Goal: Task Accomplishment & Management: Use online tool/utility

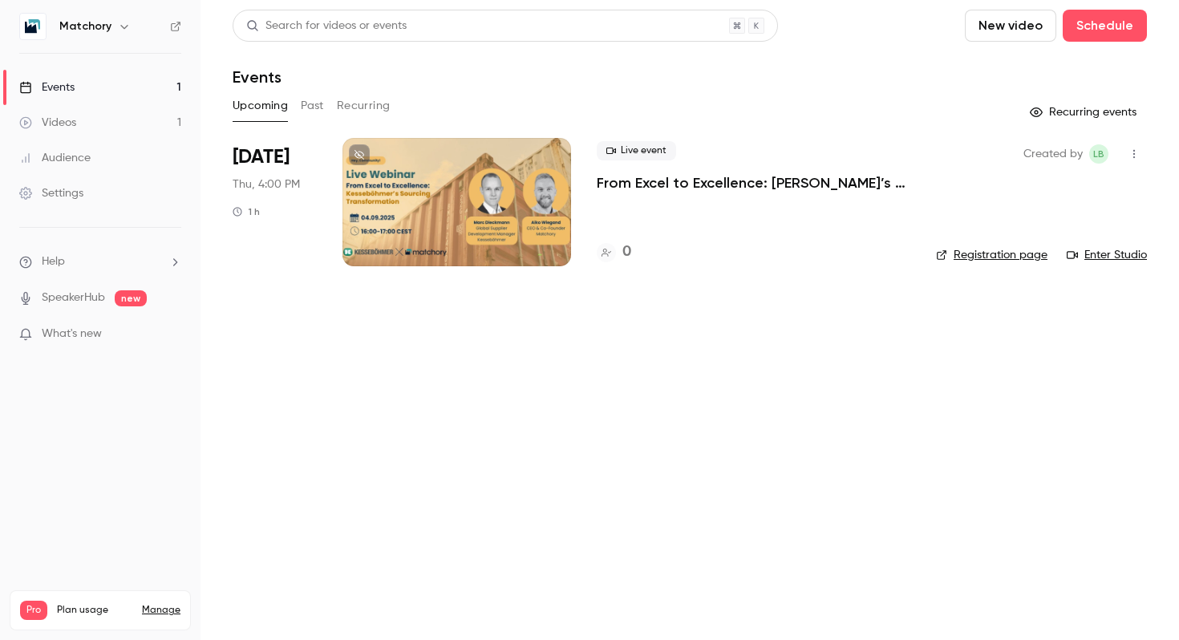
click at [509, 225] on div at bounding box center [457, 202] width 229 height 128
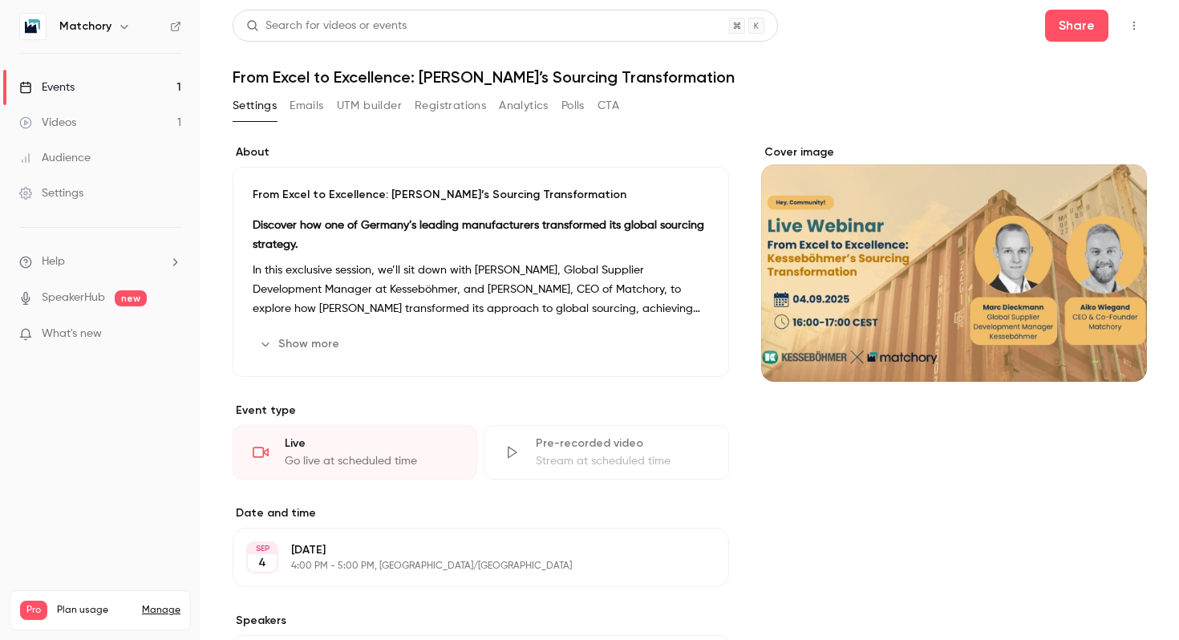
click at [1132, 34] on button "button" at bounding box center [1134, 26] width 26 height 26
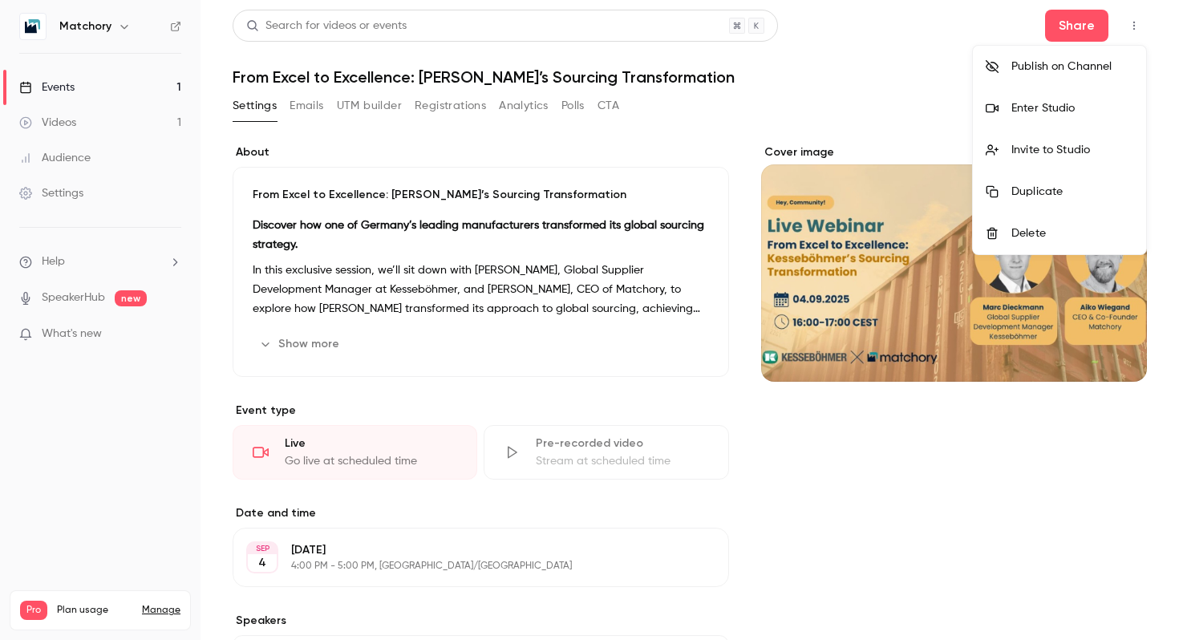
click at [594, 129] on div at bounding box center [589, 320] width 1179 height 640
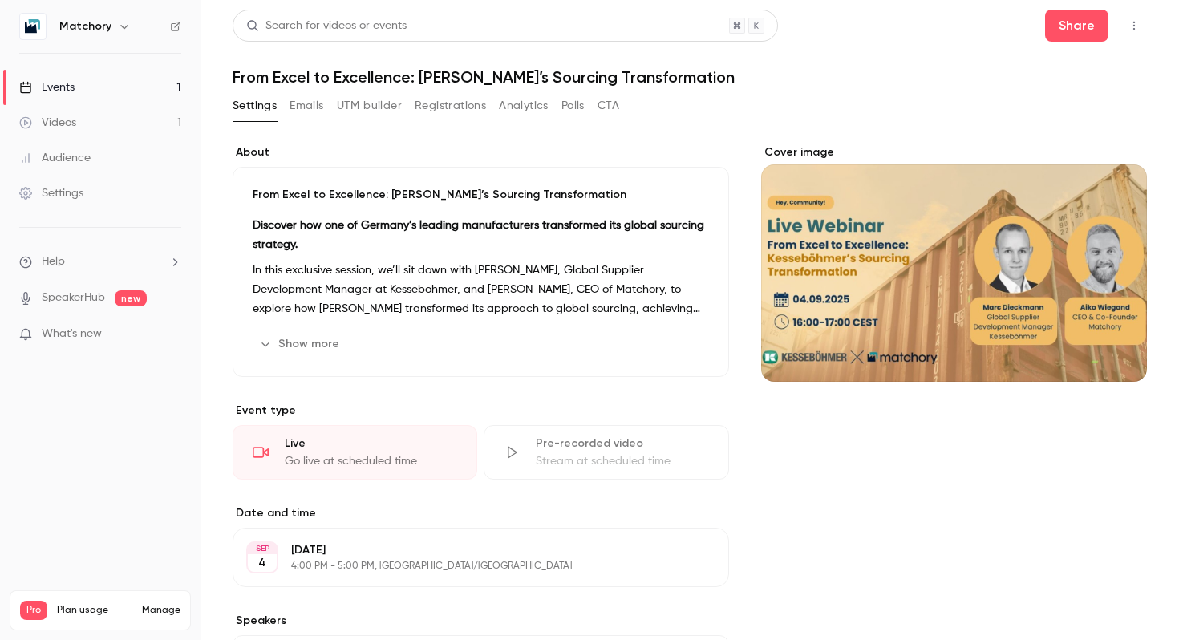
click at [1133, 22] on icon "button" at bounding box center [1134, 25] width 13 height 11
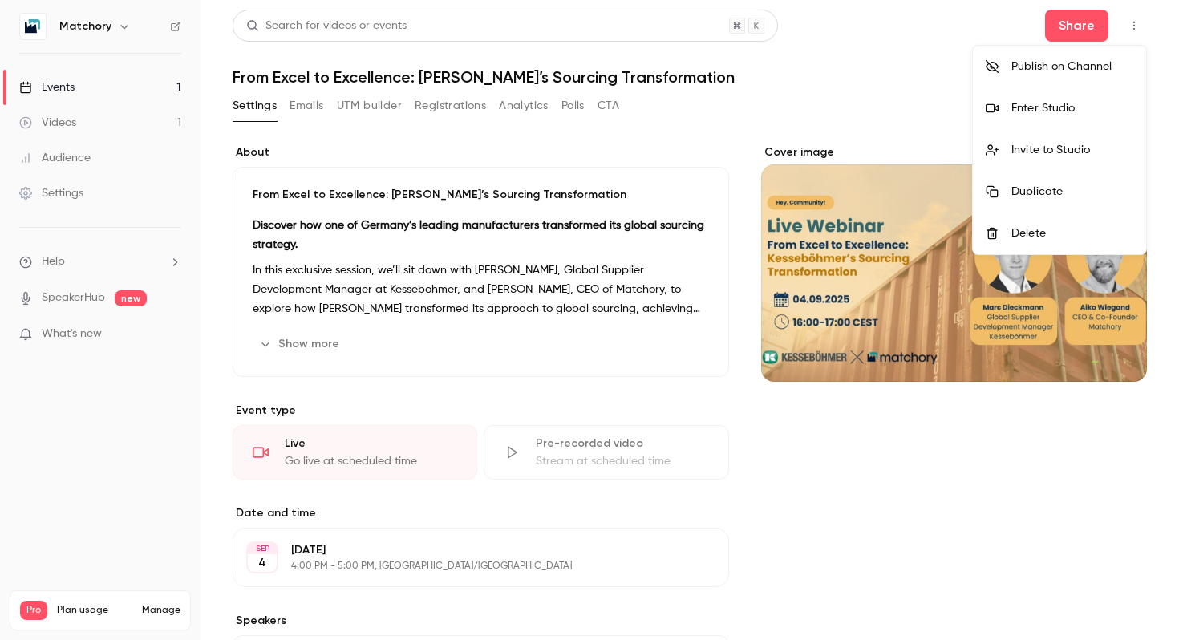
click at [1056, 74] on div "Publish on Channel" at bounding box center [1072, 67] width 122 height 16
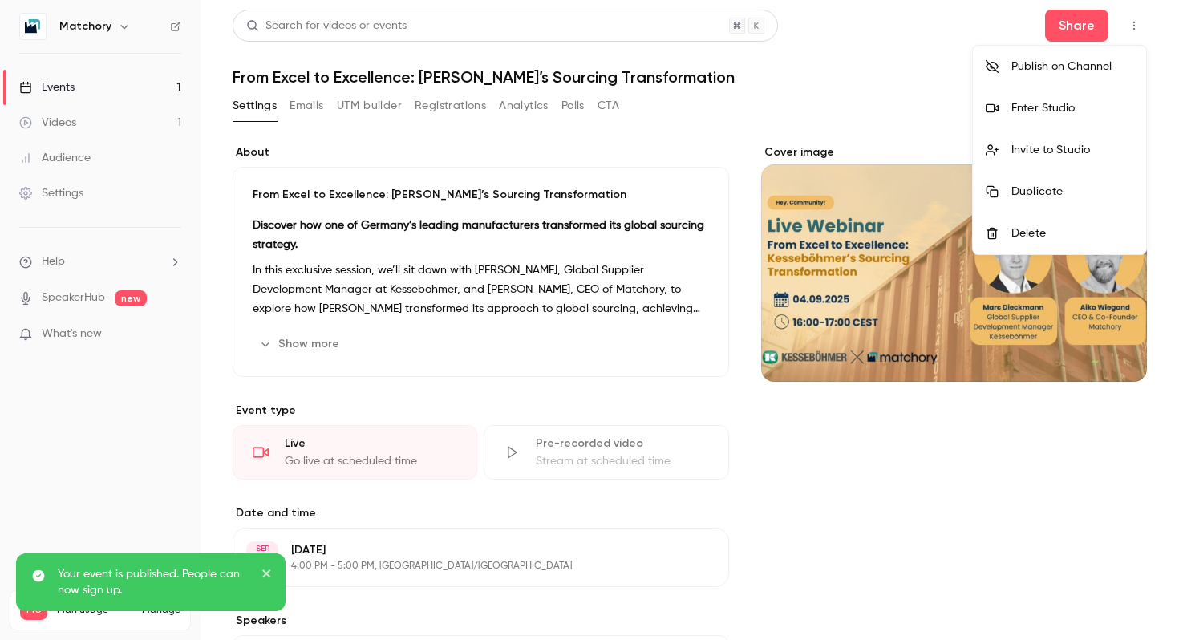
click at [91, 86] on div at bounding box center [589, 320] width 1179 height 640
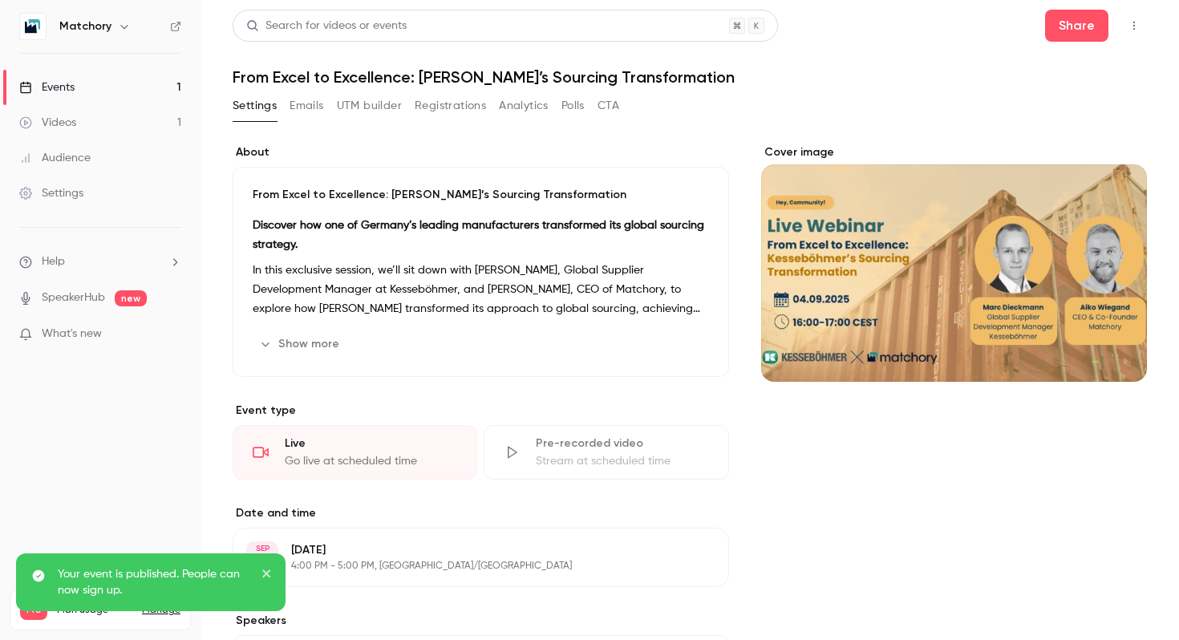
click at [75, 87] on link "Events 1" at bounding box center [100, 87] width 201 height 35
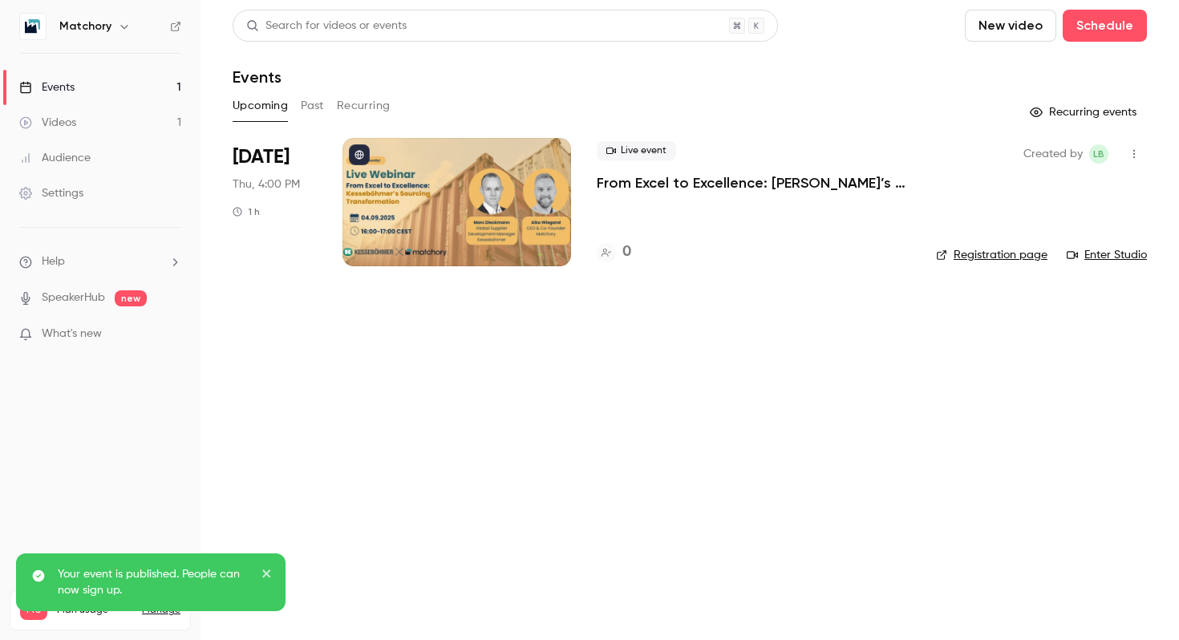
click at [1011, 257] on link "Registration page" at bounding box center [991, 255] width 111 height 16
